Goal: Information Seeking & Learning: Learn about a topic

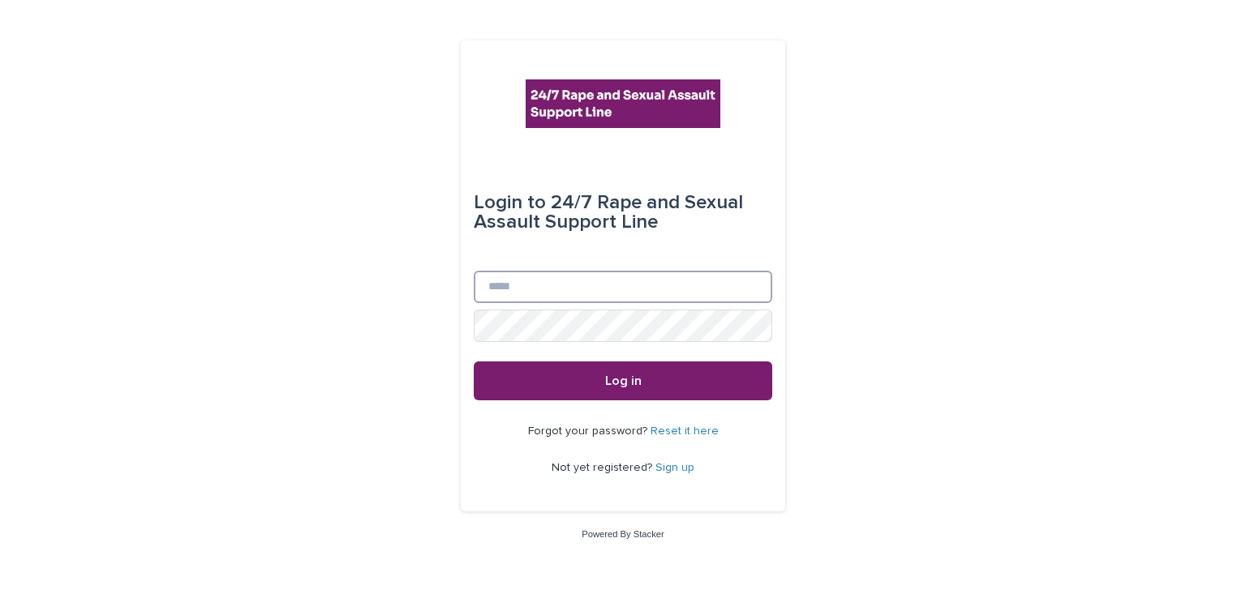
click at [548, 295] on input "Email" at bounding box center [623, 287] width 298 height 32
click at [549, 299] on input "Email" at bounding box center [623, 287] width 298 height 32
type input "**********"
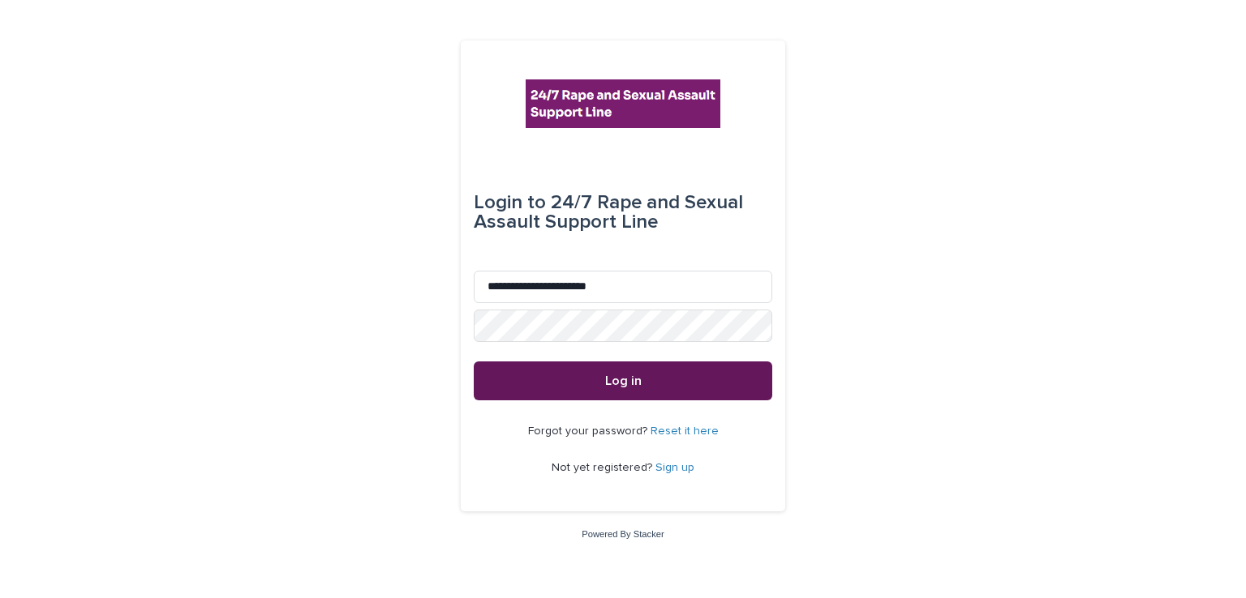
click at [606, 384] on span "Log in" at bounding box center [623, 381] width 36 height 13
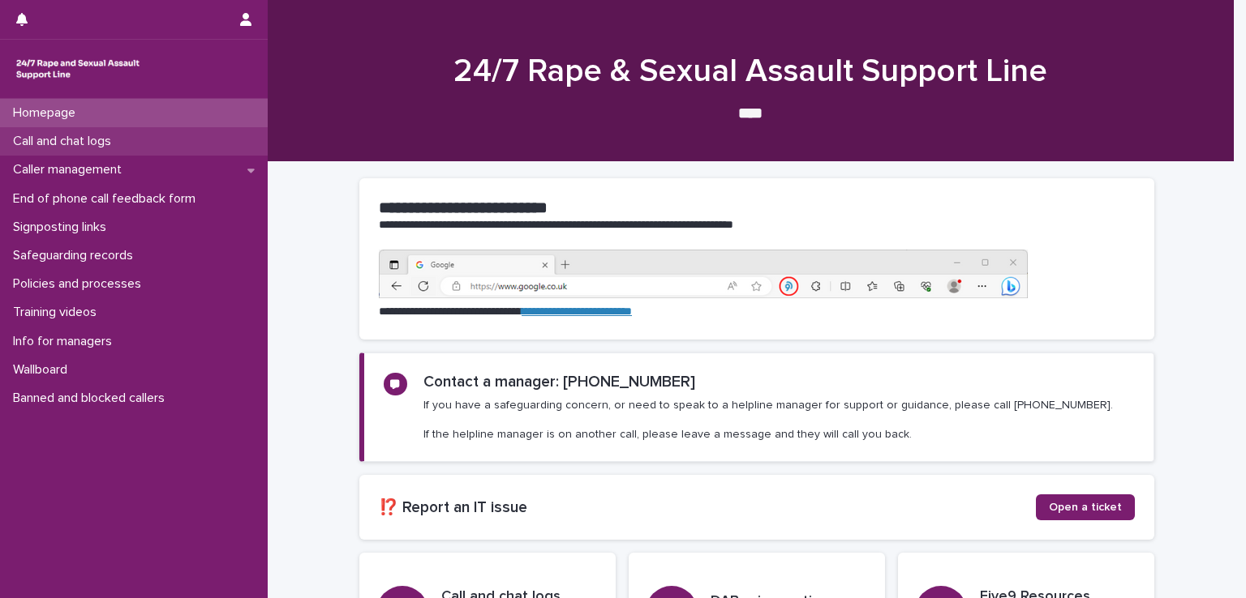
click at [119, 143] on p "Call and chat logs" at bounding box center [65, 141] width 118 height 15
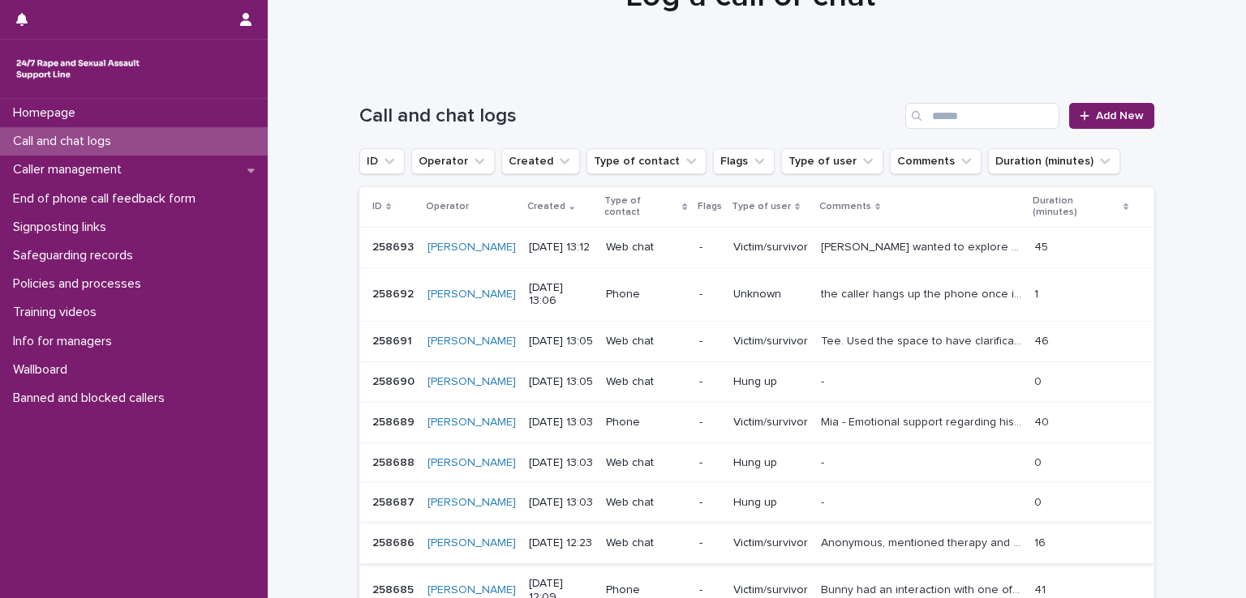
scroll to position [162, 0]
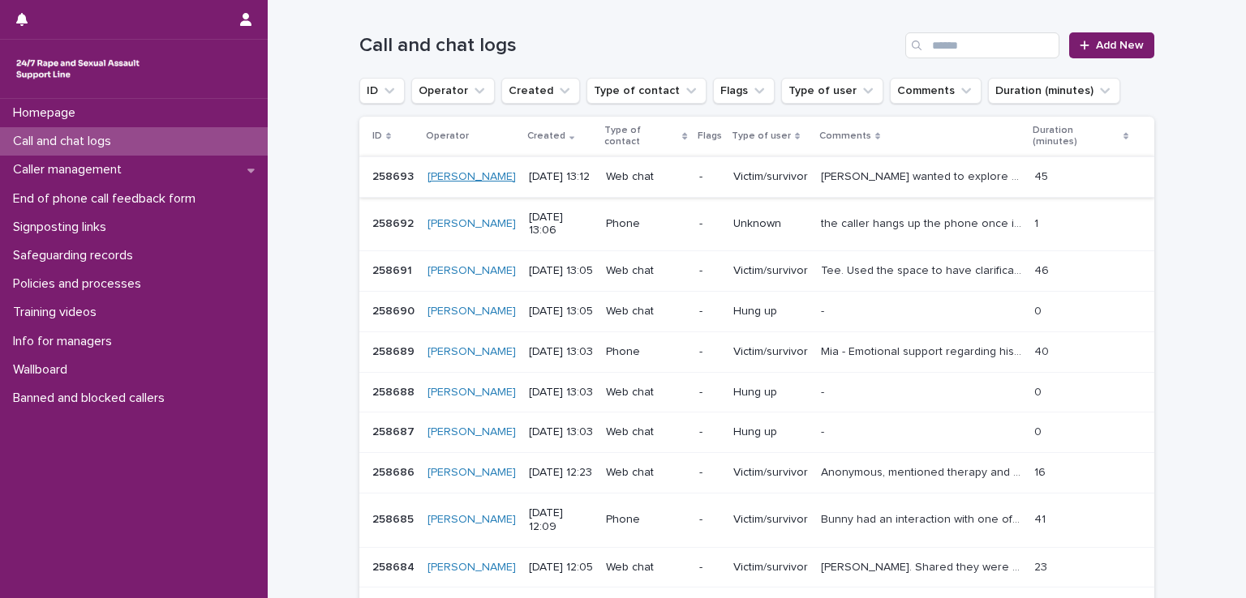
click at [449, 170] on link "[PERSON_NAME]" at bounding box center [471, 177] width 88 height 14
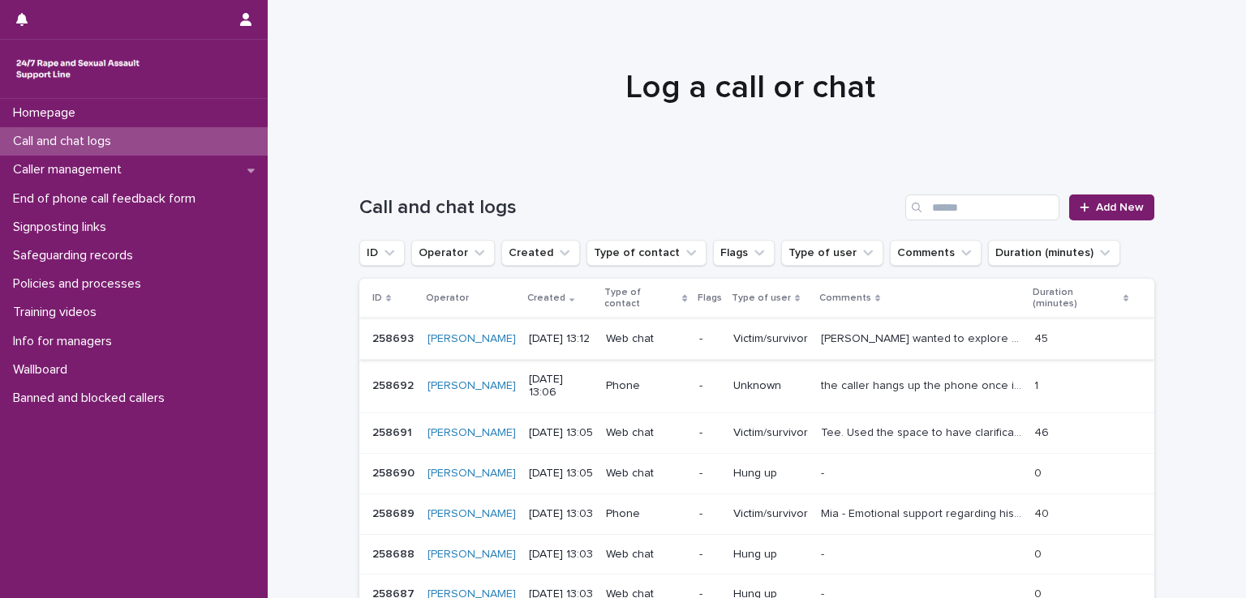
scroll to position [243, 0]
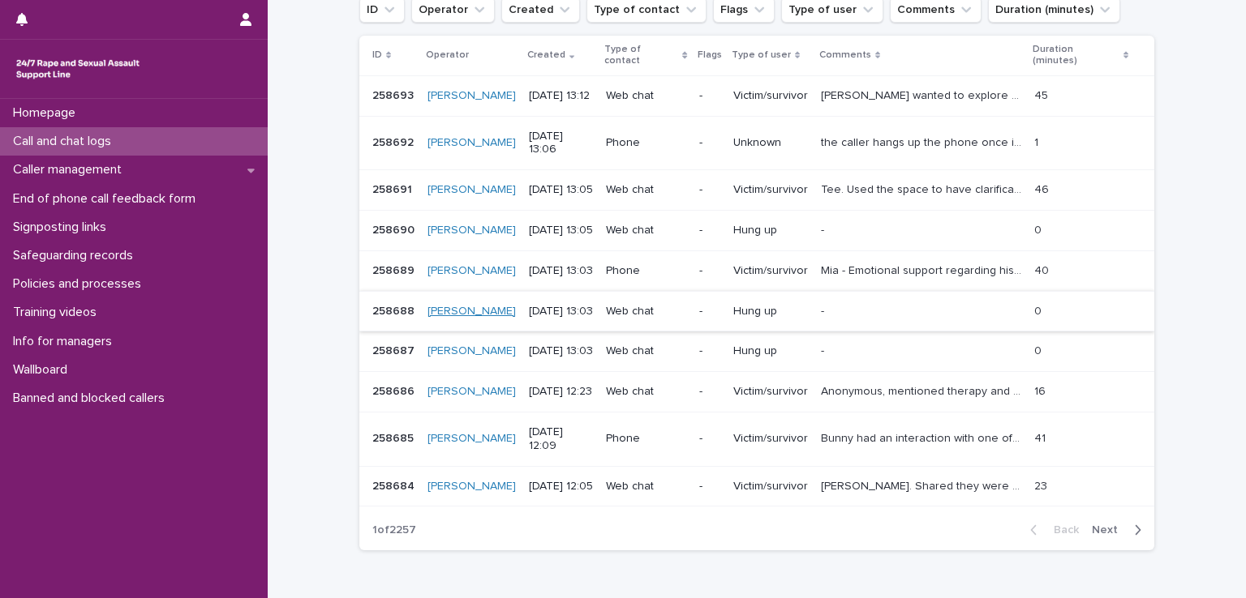
click at [439, 305] on link "[PERSON_NAME]" at bounding box center [471, 312] width 88 height 14
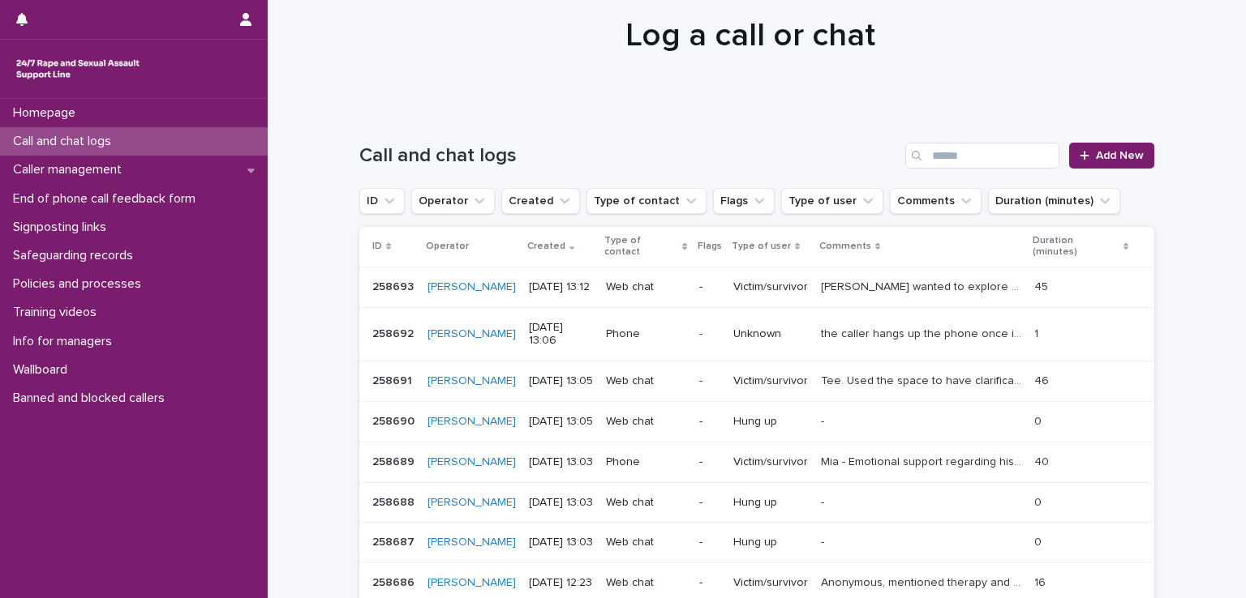
scroll to position [52, 0]
click at [952, 170] on div "Call and chat logs Add New" at bounding box center [756, 149] width 795 height 78
click at [950, 157] on input "Search" at bounding box center [982, 156] width 154 height 26
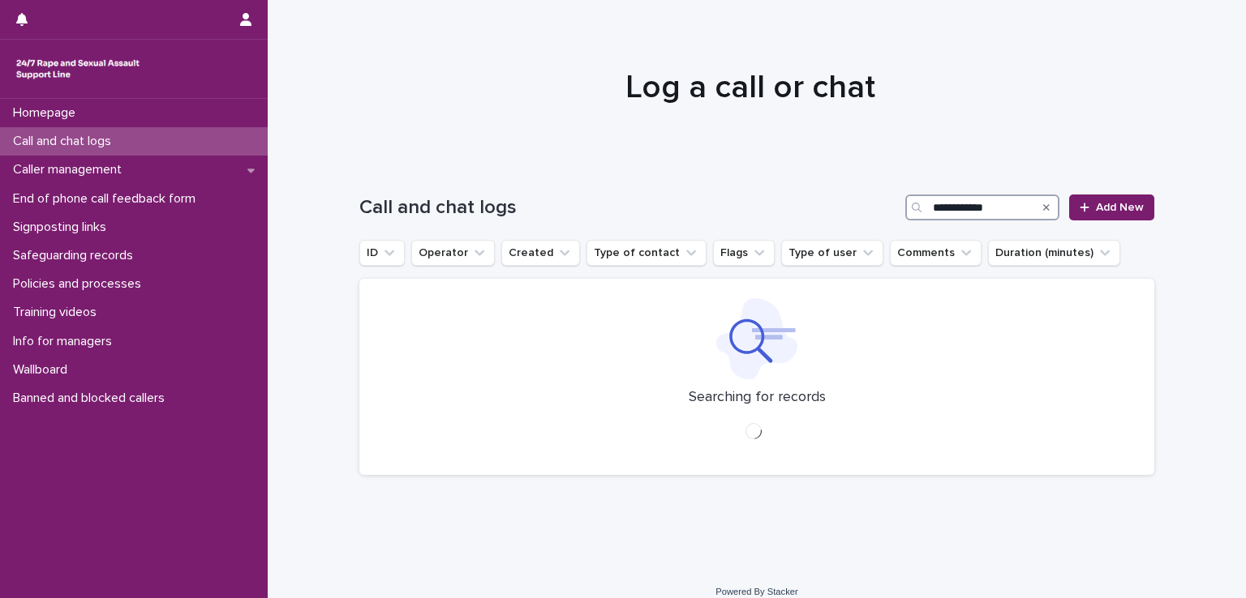
type input "**********"
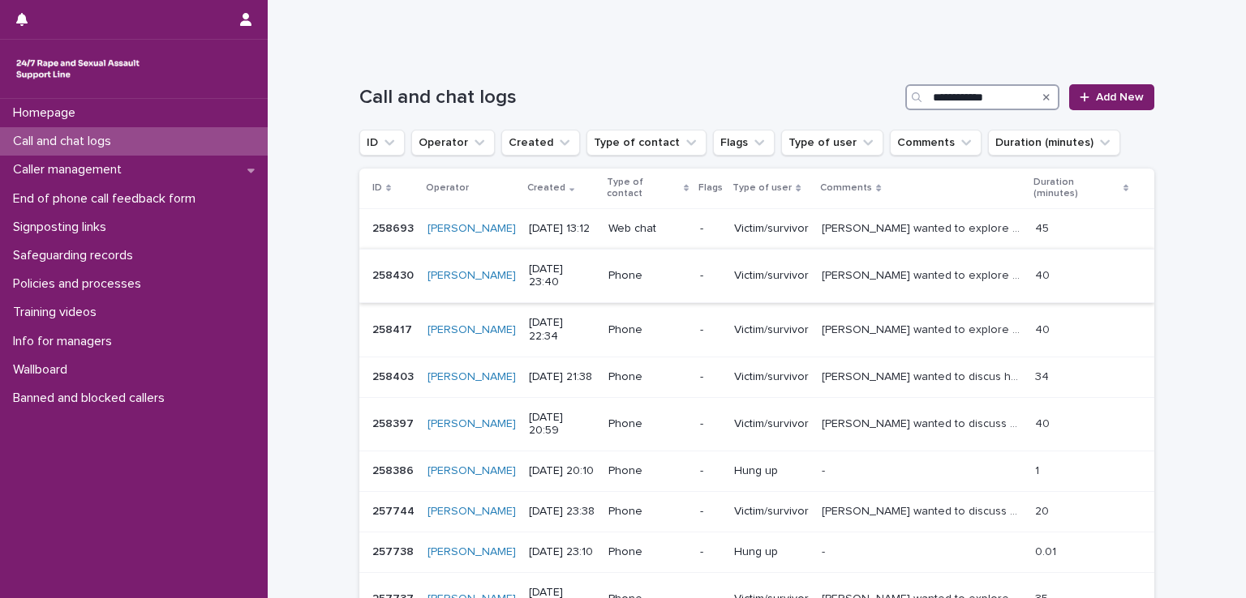
scroll to position [243, 0]
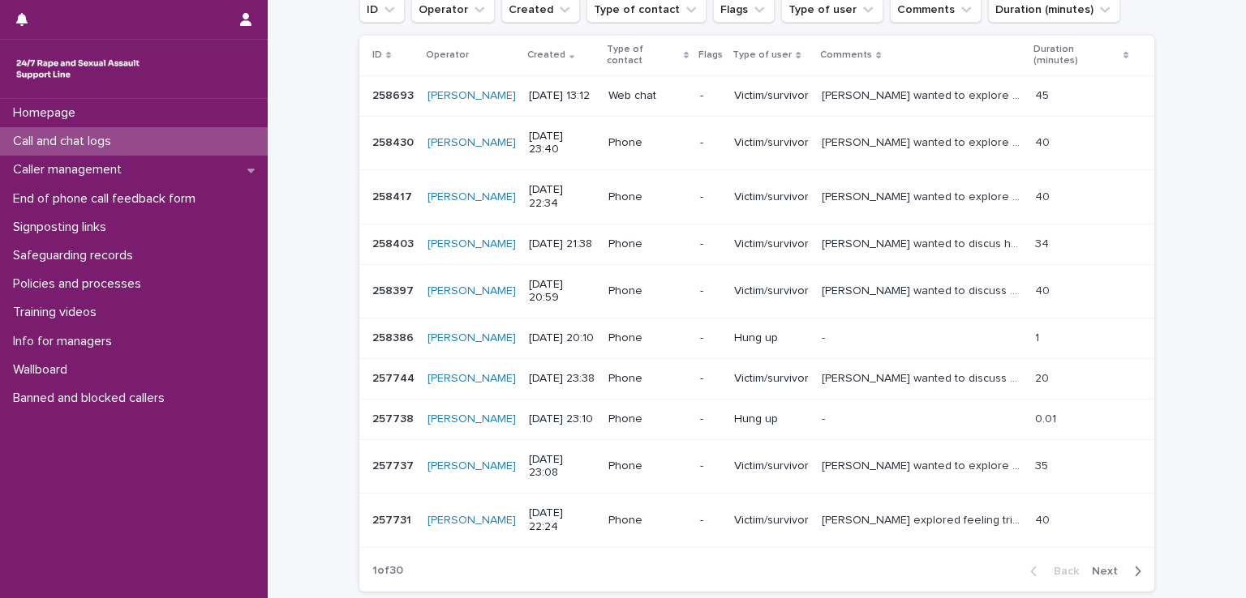
click at [882, 234] on p "[PERSON_NAME] wanted to discus her upcoming interview with police and explore w…" at bounding box center [922, 242] width 203 height 17
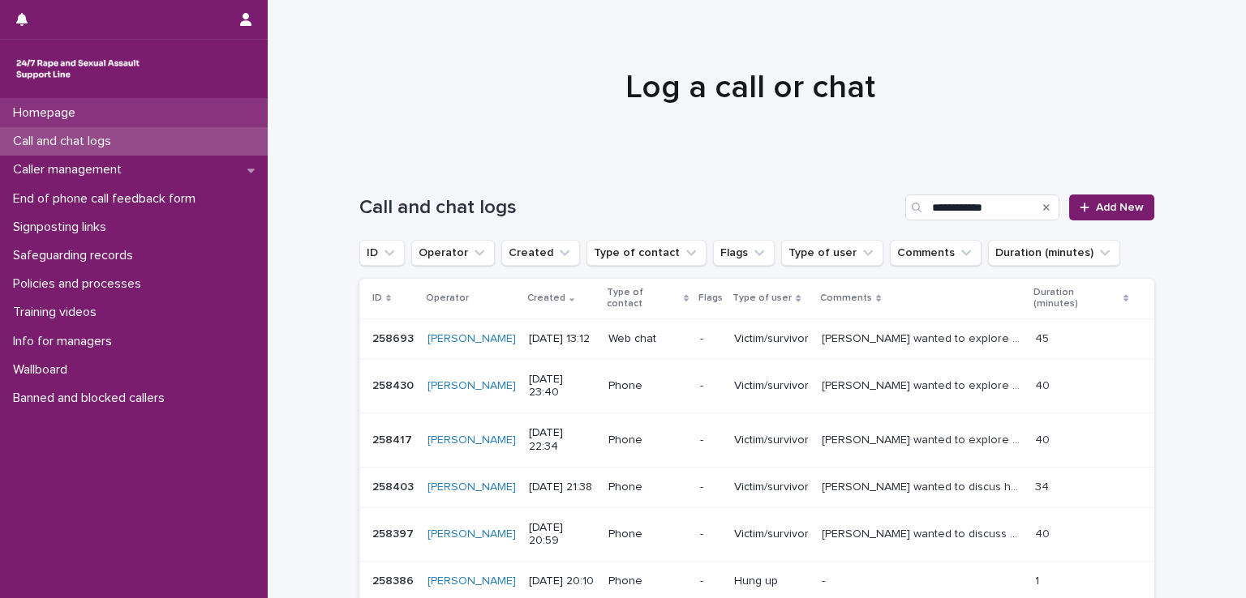
click at [62, 114] on p "Homepage" at bounding box center [47, 112] width 82 height 15
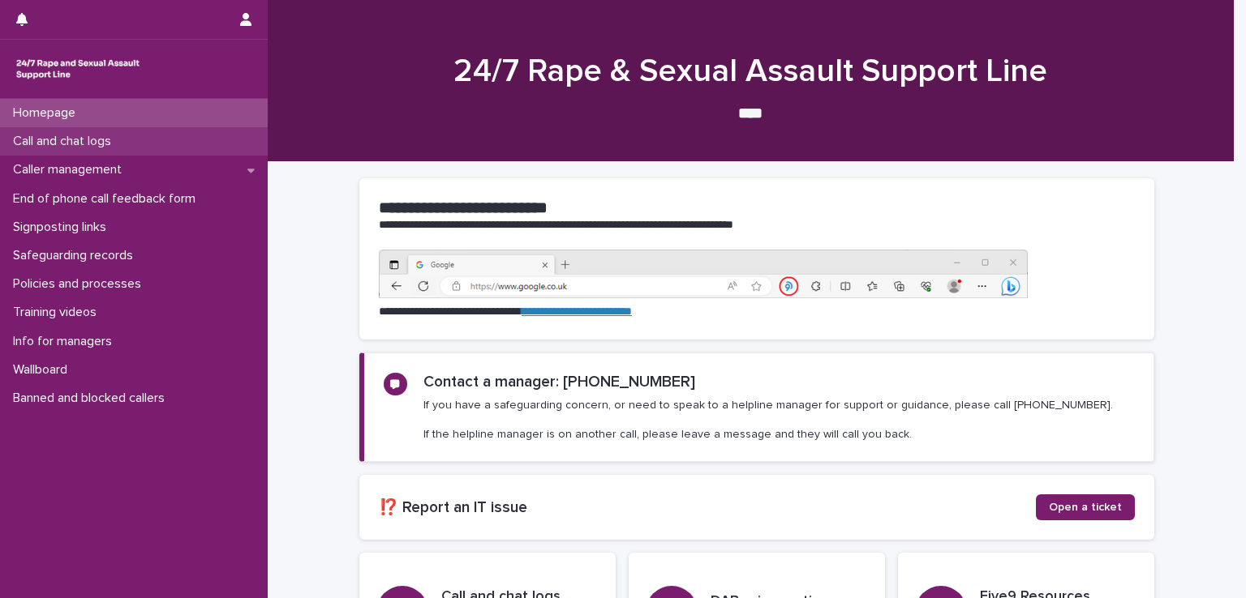
click at [52, 141] on p "Call and chat logs" at bounding box center [65, 141] width 118 height 15
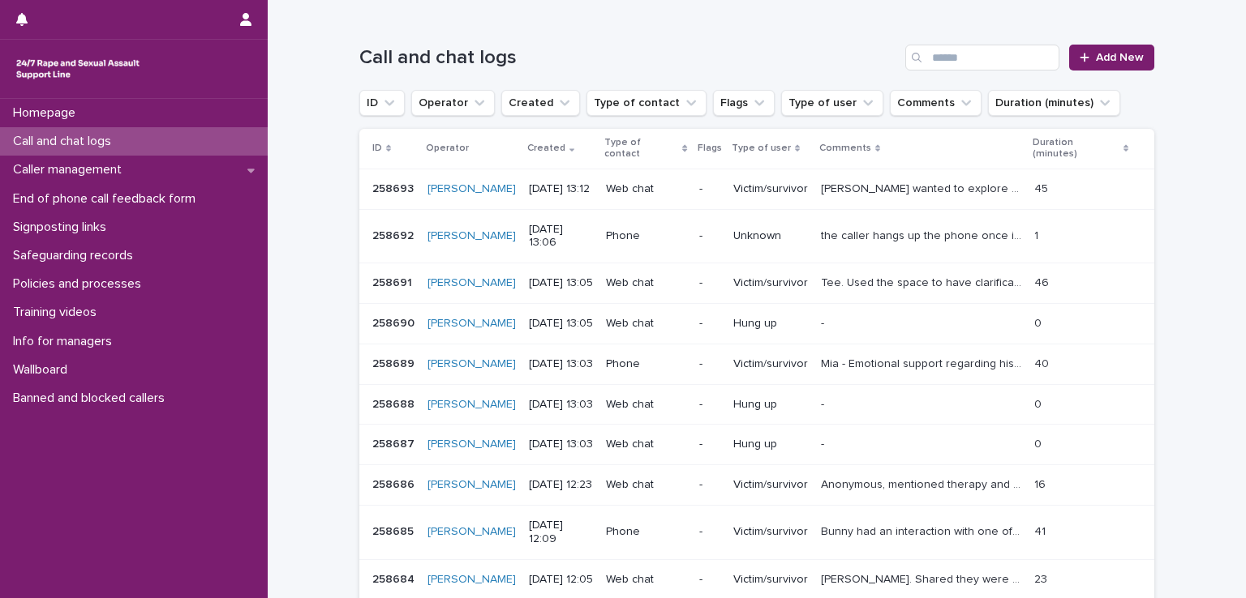
scroll to position [81, 0]
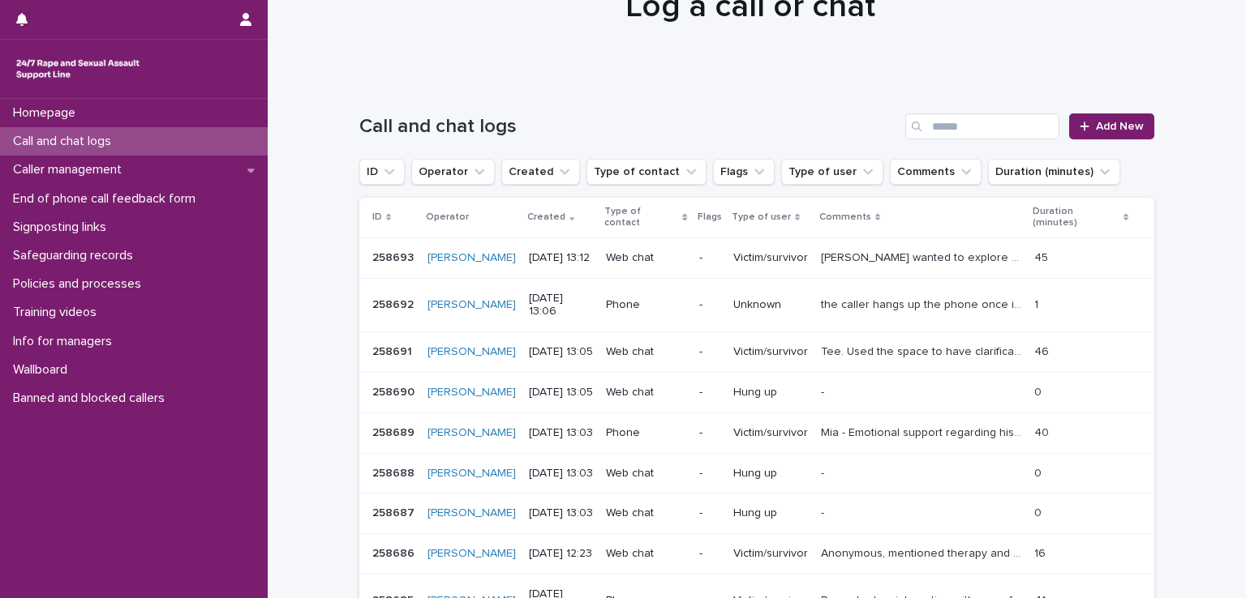
click at [860, 248] on p "[PERSON_NAME] wanted to explore difficult patterns of [MEDICAL_DATA] associated…" at bounding box center [923, 256] width 204 height 17
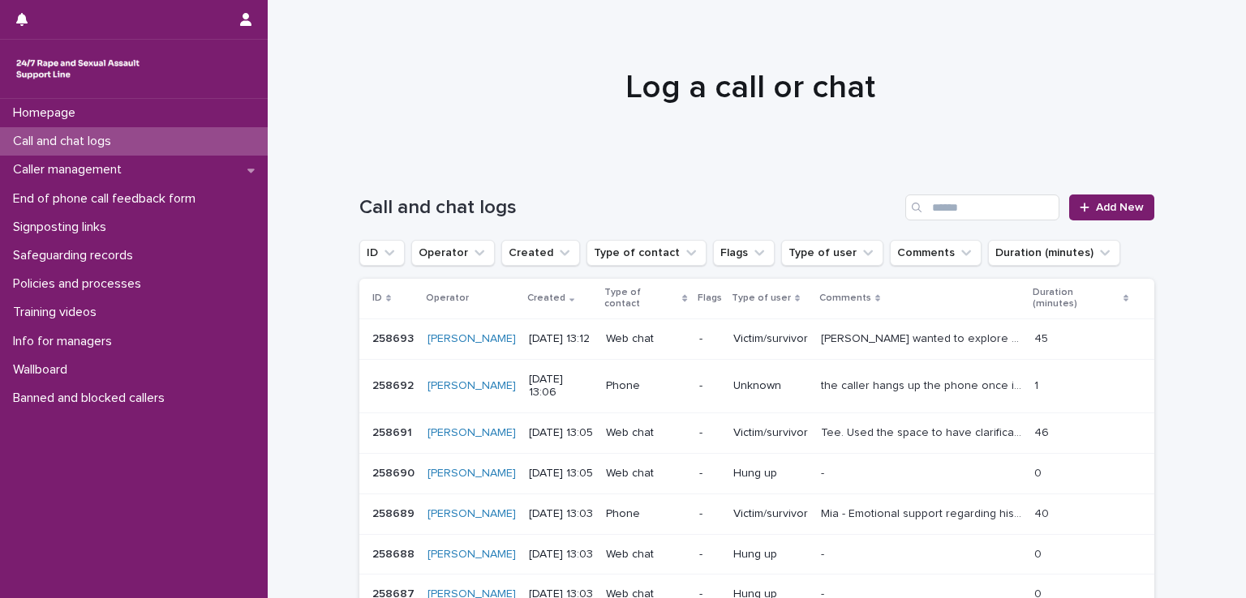
click at [852, 376] on p "the caller hangs up the phone once i introduce myself" at bounding box center [923, 384] width 204 height 17
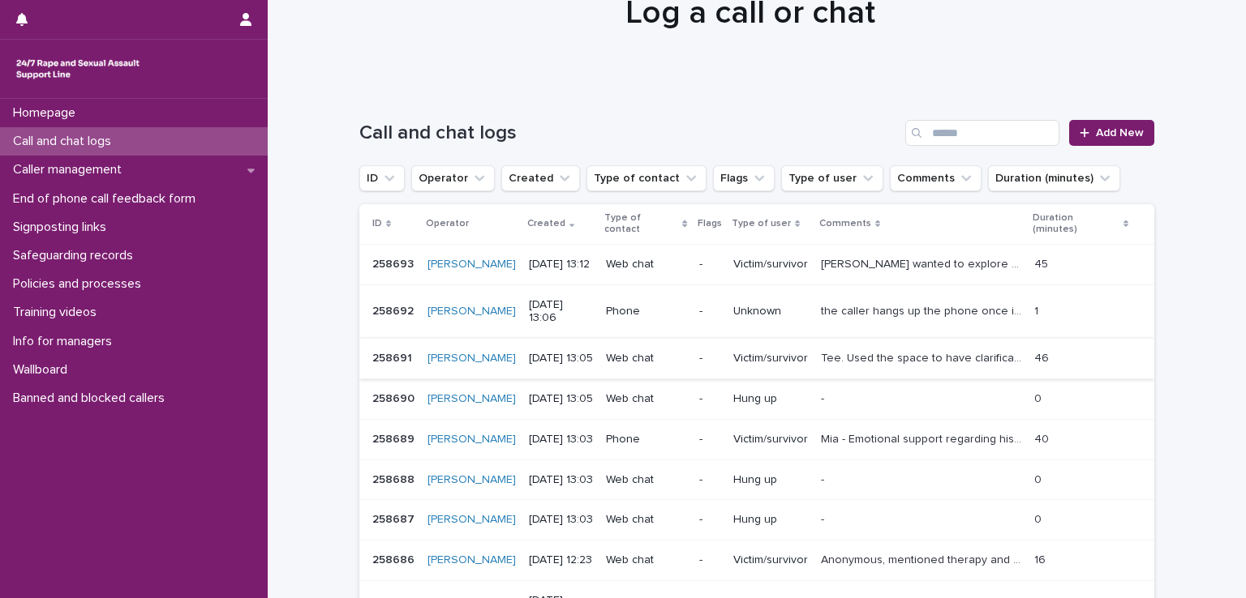
scroll to position [162, 0]
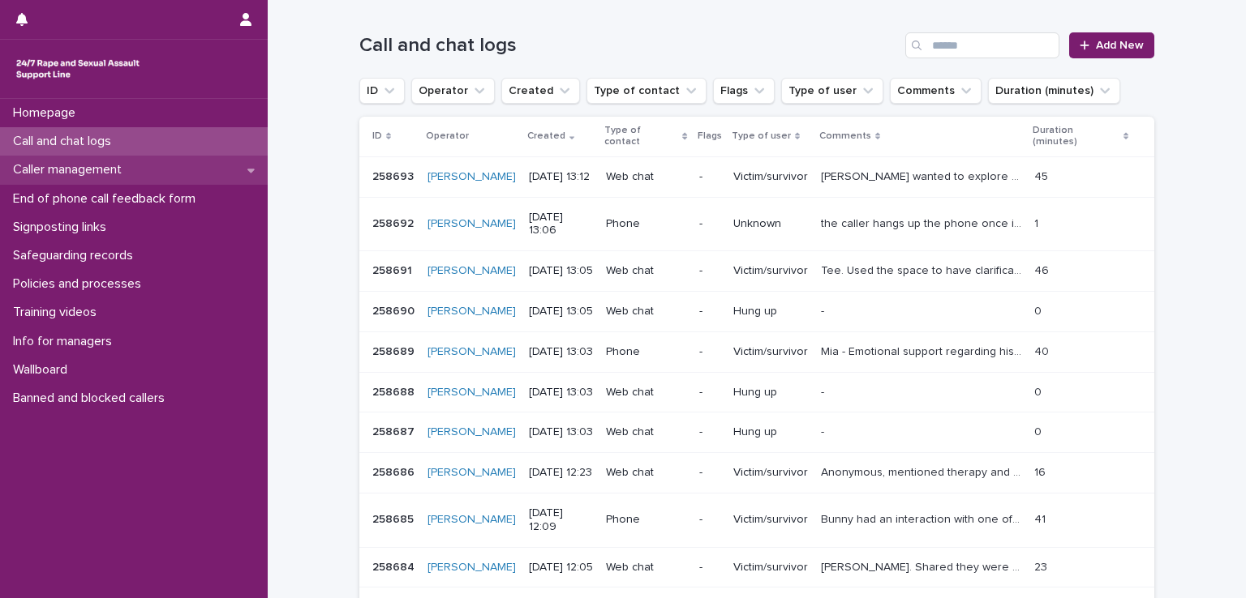
click at [103, 169] on p "Caller management" at bounding box center [70, 169] width 128 height 15
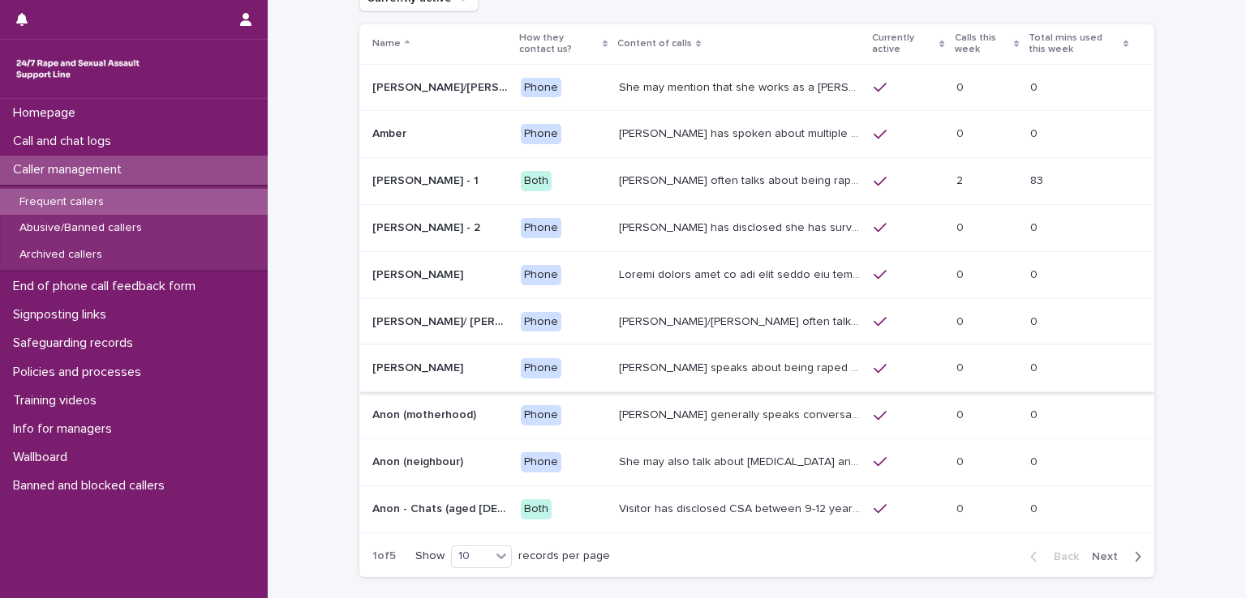
scroll to position [211, 0]
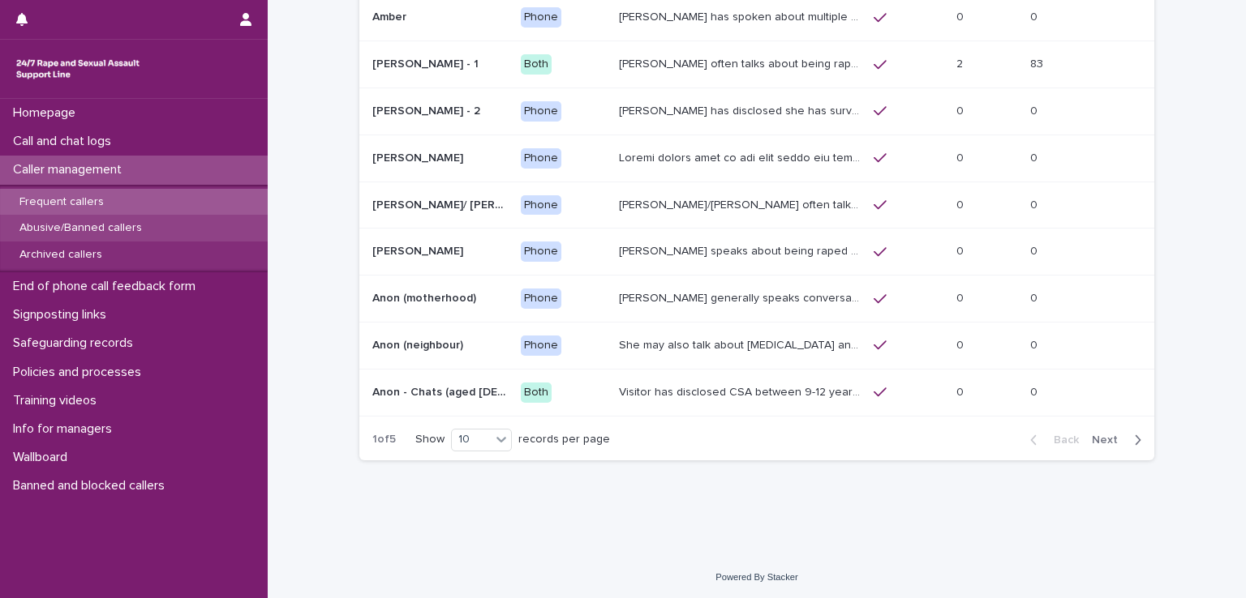
click at [113, 234] on p "Abusive/Banned callers" at bounding box center [80, 228] width 148 height 14
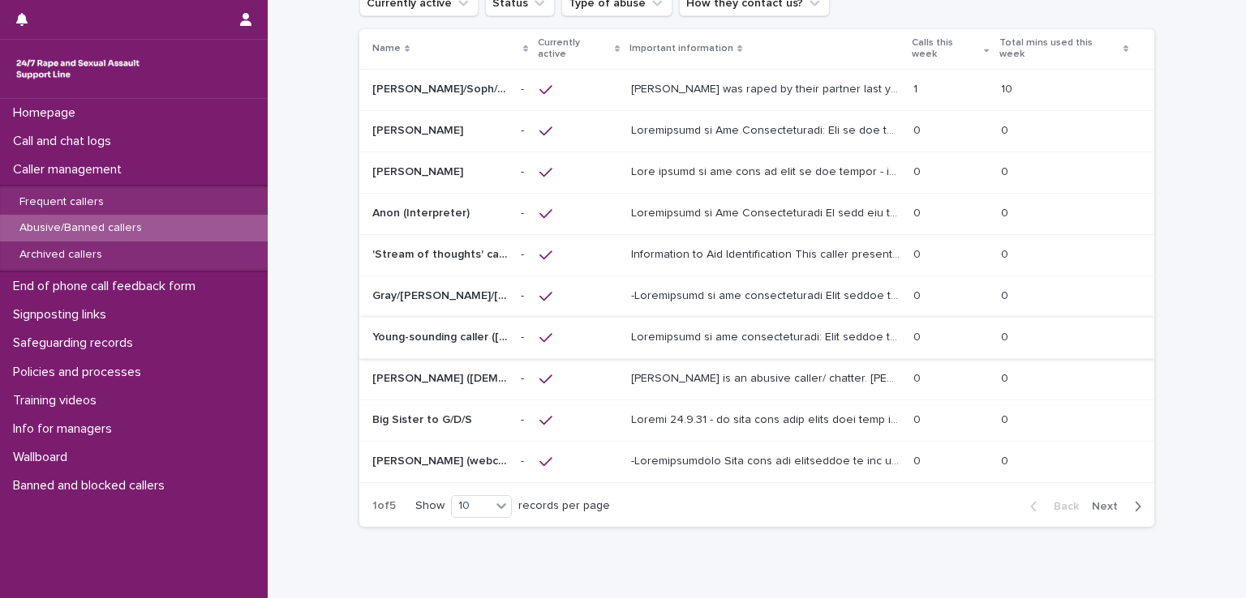
scroll to position [144, 0]
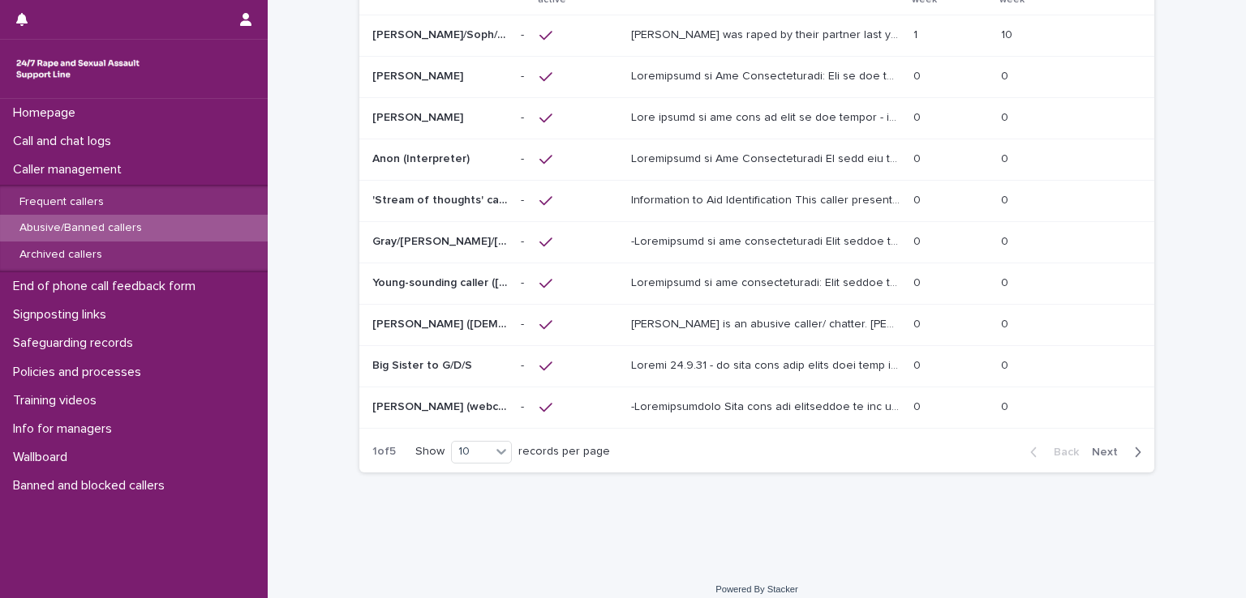
click at [741, 397] on p at bounding box center [767, 405] width 272 height 17
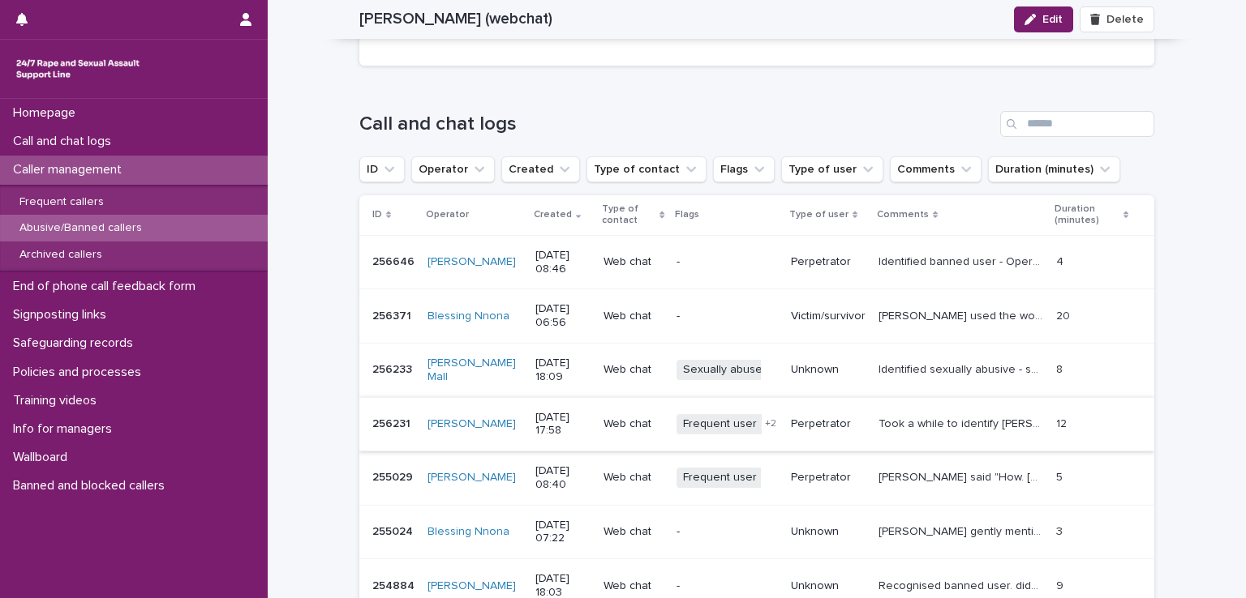
scroll to position [1632, 0]
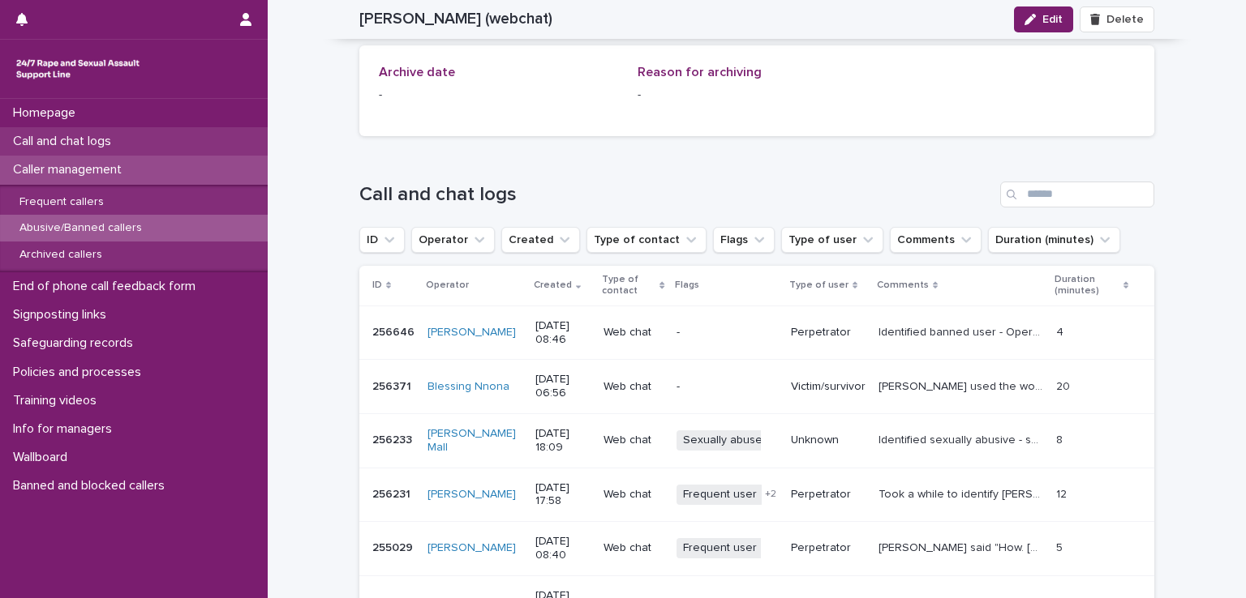
click at [116, 144] on p "Call and chat logs" at bounding box center [65, 141] width 118 height 15
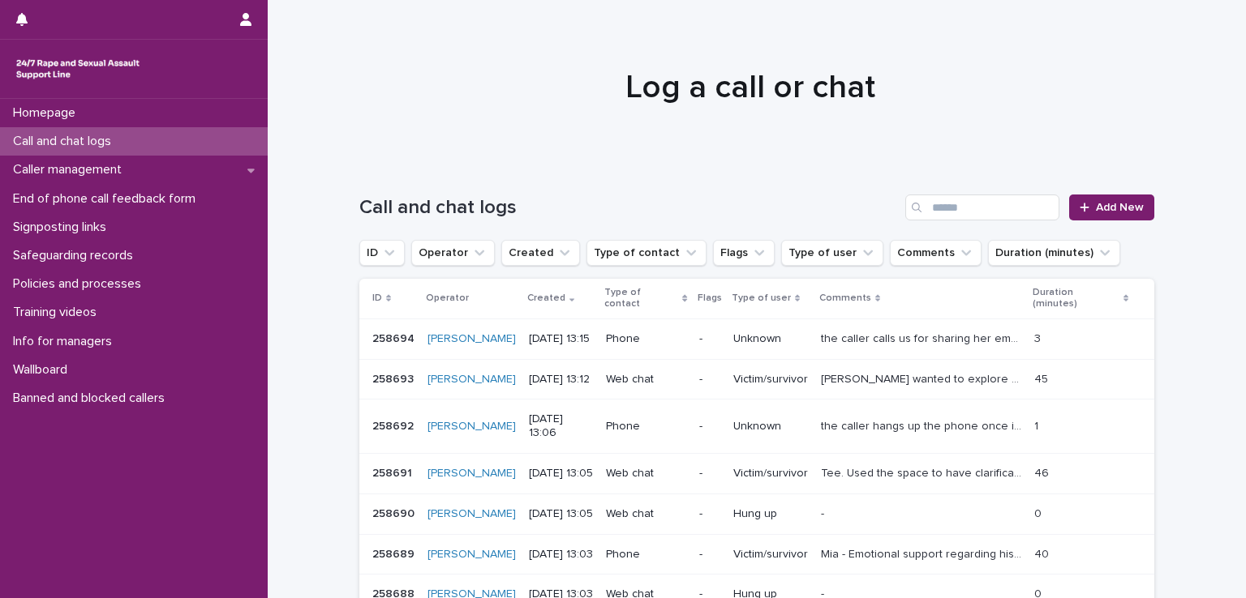
click at [903, 329] on p "the caller calls us for sharing her emotional responses but hangs up the phone …" at bounding box center [923, 337] width 204 height 17
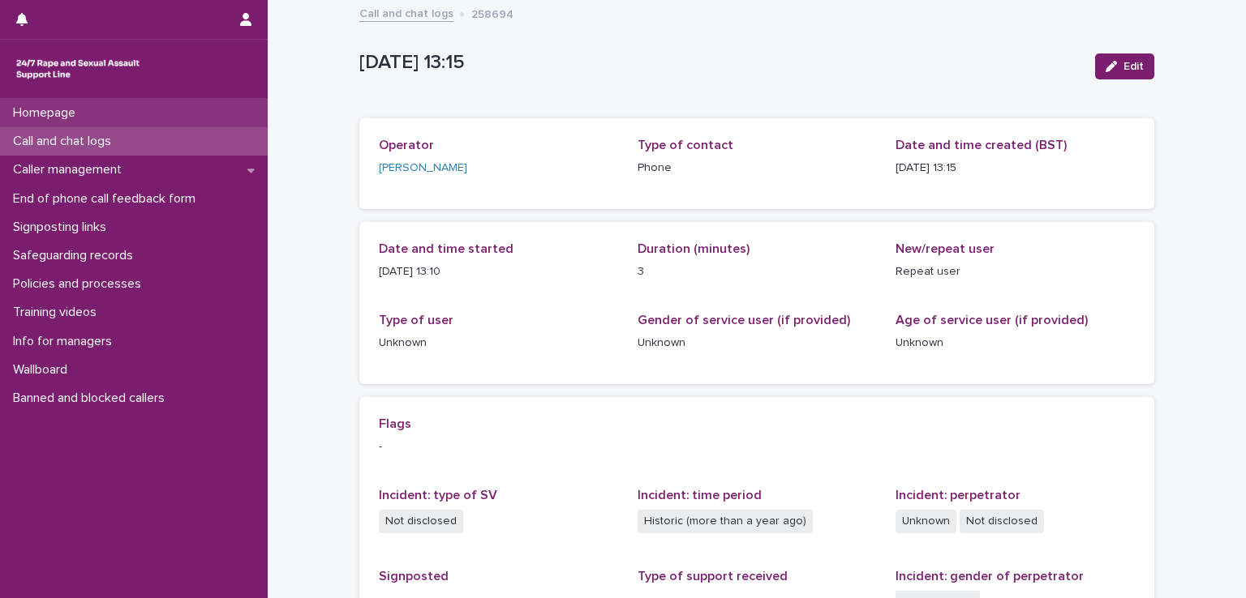
click at [77, 122] on div "Homepage" at bounding box center [134, 113] width 268 height 28
